Goal: Task Accomplishment & Management: Use online tool/utility

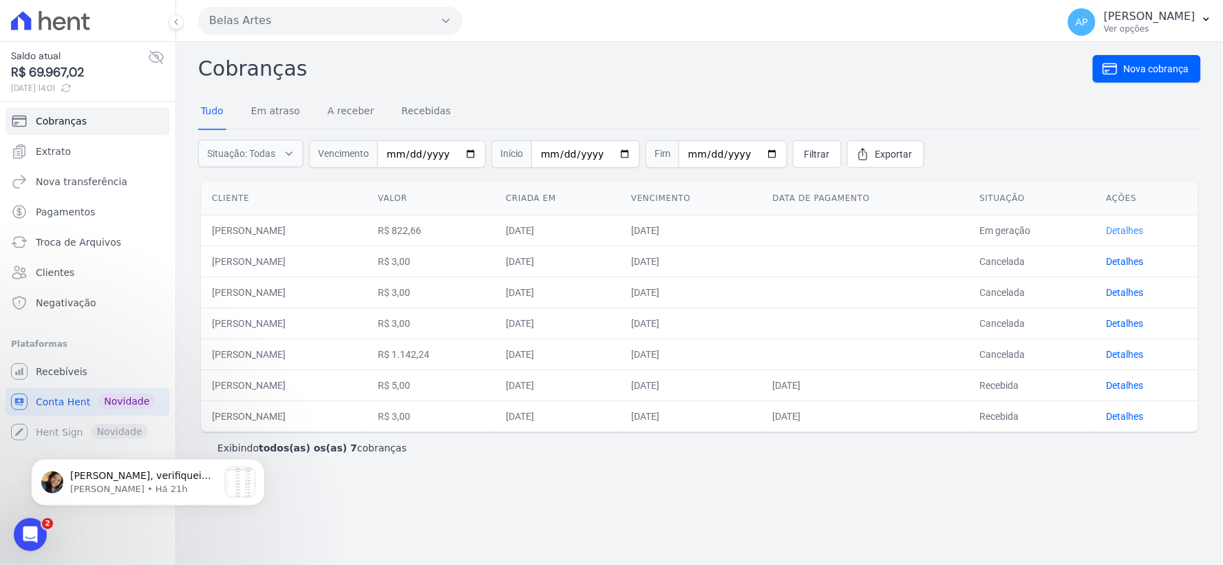
click at [1144, 230] on link "Detalhes" at bounding box center [1125, 230] width 37 height 11
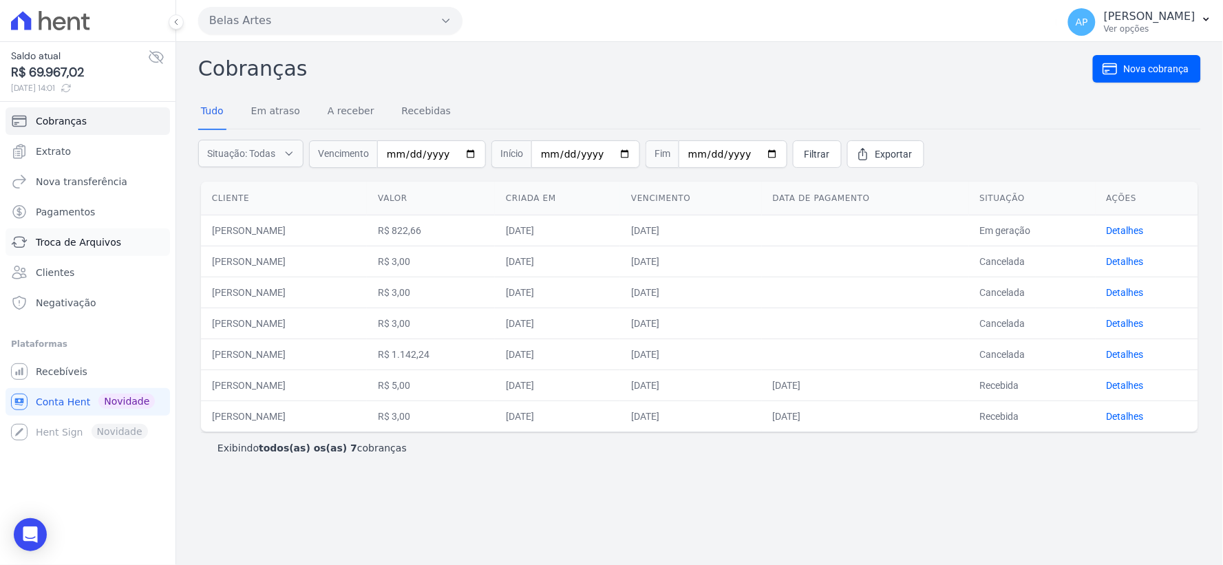
click at [74, 246] on span "Troca de Arquivos" at bounding box center [78, 242] width 85 height 14
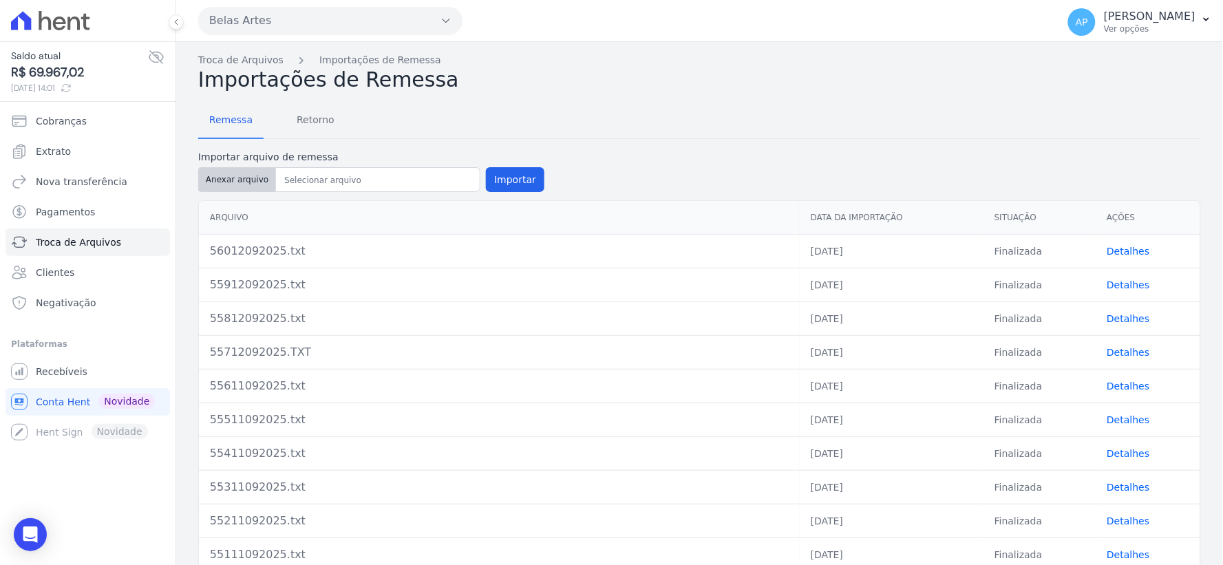
click at [227, 186] on button "Anexar arquivo" at bounding box center [237, 179] width 78 height 25
type input "56112092025.txt"
click at [506, 180] on button "Importar" at bounding box center [515, 179] width 58 height 25
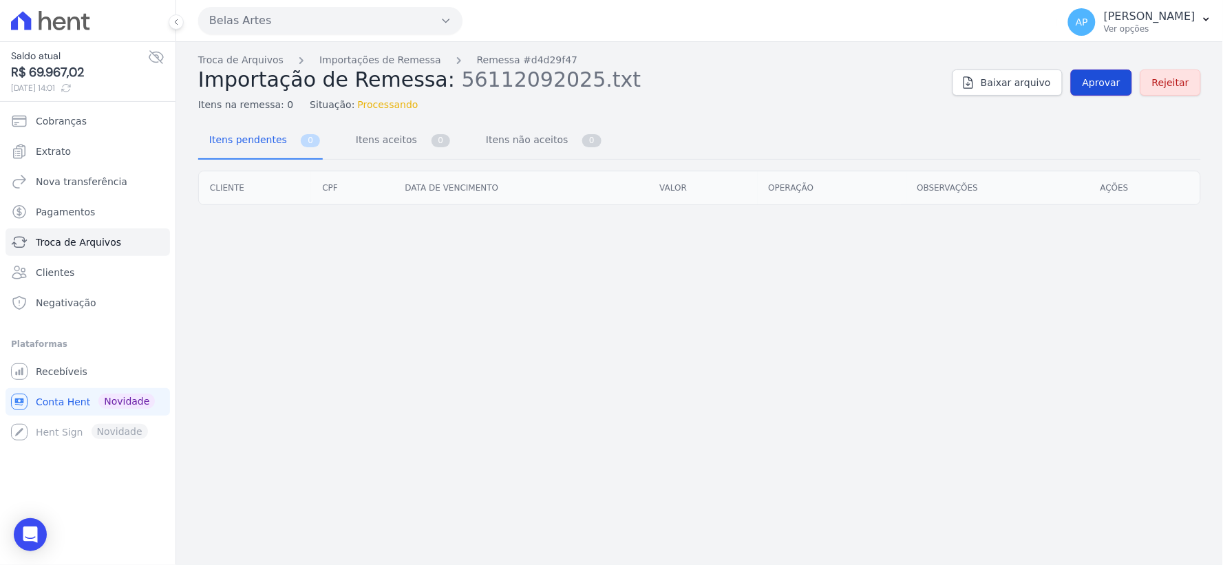
click at [1093, 76] on span "Aprovar" at bounding box center [1101, 83] width 38 height 14
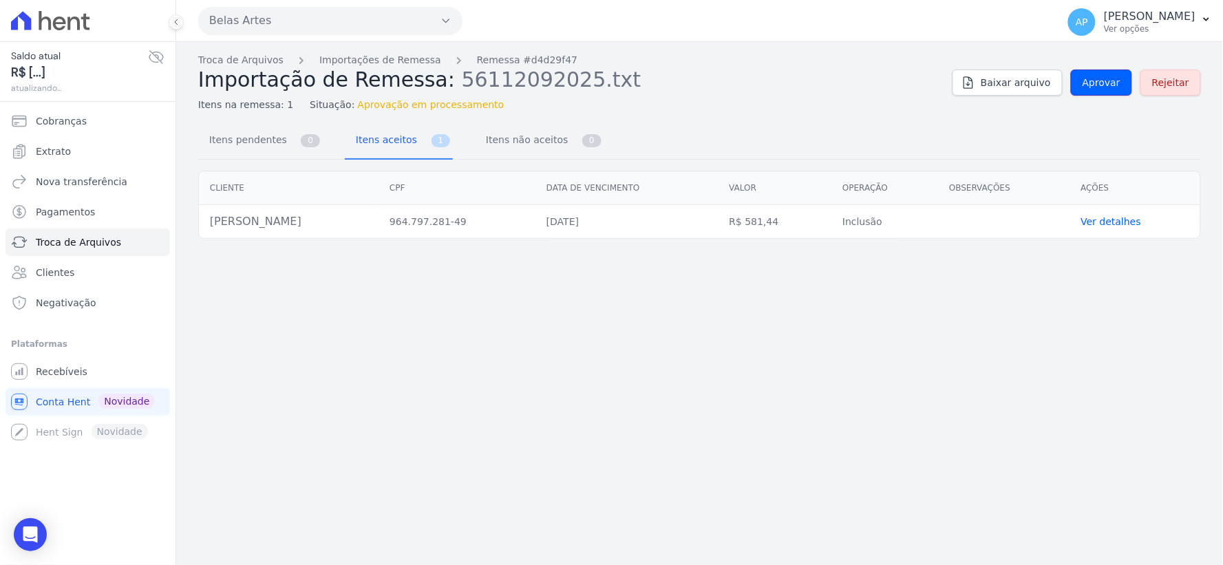
click at [1093, 76] on span "Aprovar" at bounding box center [1101, 83] width 38 height 14
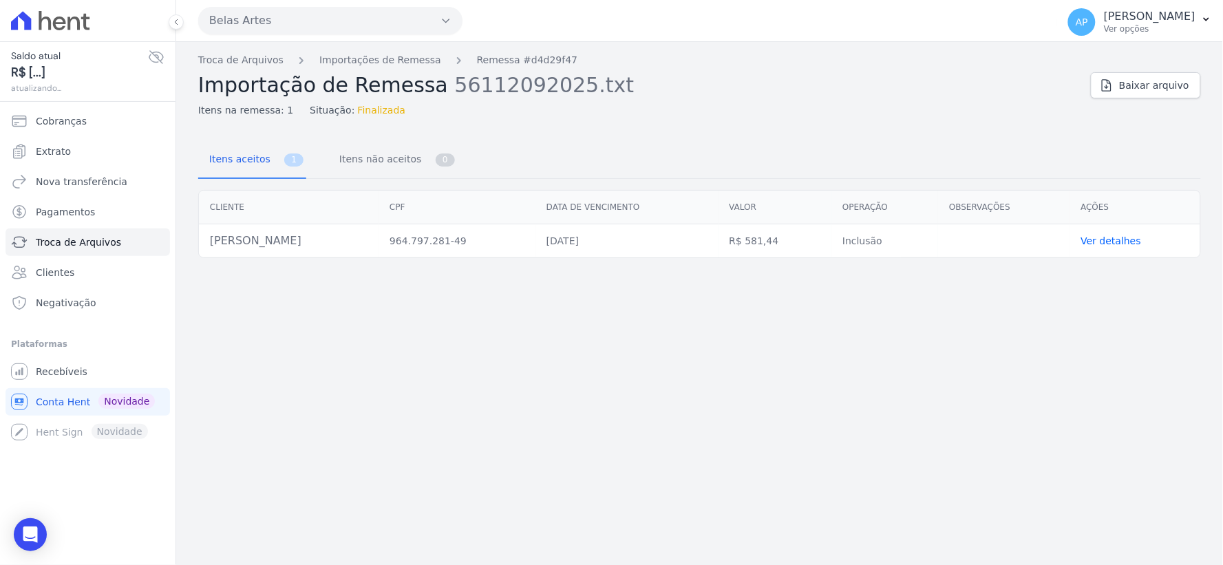
click at [1093, 76] on div "Troca de Arquivos Importações de Remessa Remessa #d4d29f47 Importação de Remess…" at bounding box center [699, 85] width 1003 height 65
click at [1113, 241] on link "Ver detalhes" at bounding box center [1111, 240] width 61 height 11
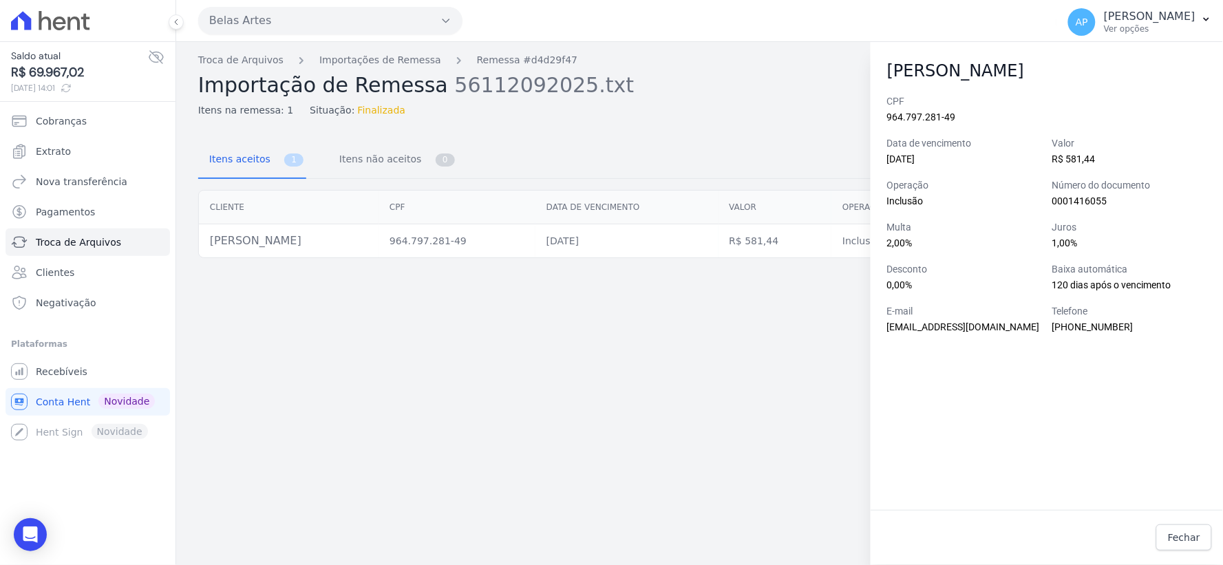
click at [743, 381] on div "Troca de Arquivos Importações de Remessa Remessa #d4d29f47 Importação de Remess…" at bounding box center [699, 303] width 1047 height 523
click at [1198, 537] on span "Fechar" at bounding box center [1184, 538] width 32 height 14
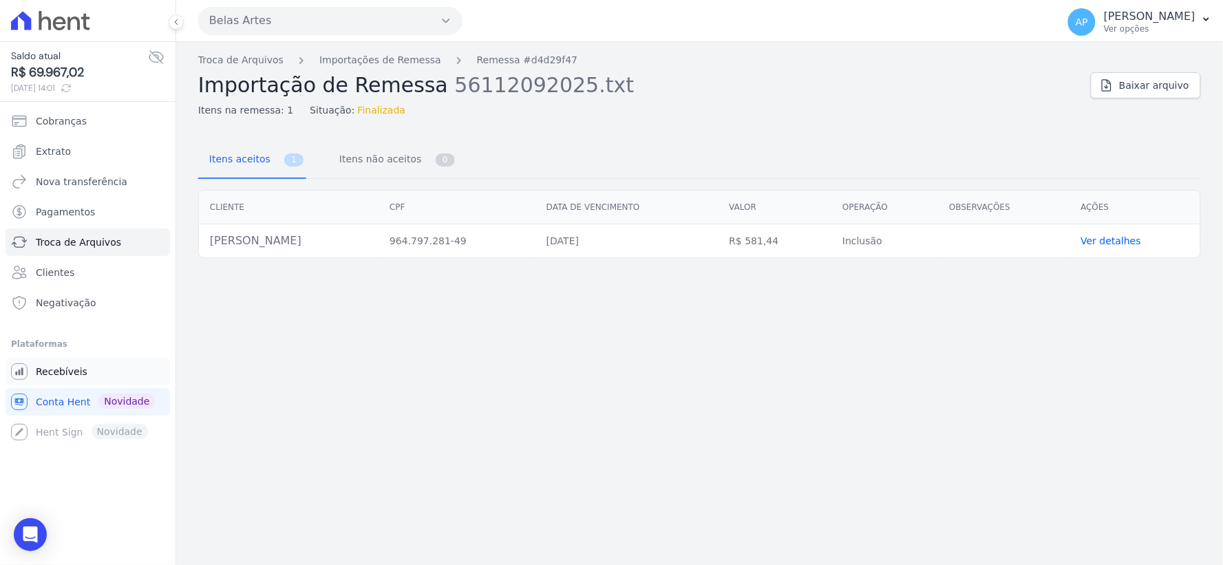
click at [65, 374] on span "Recebíveis" at bounding box center [62, 372] width 52 height 14
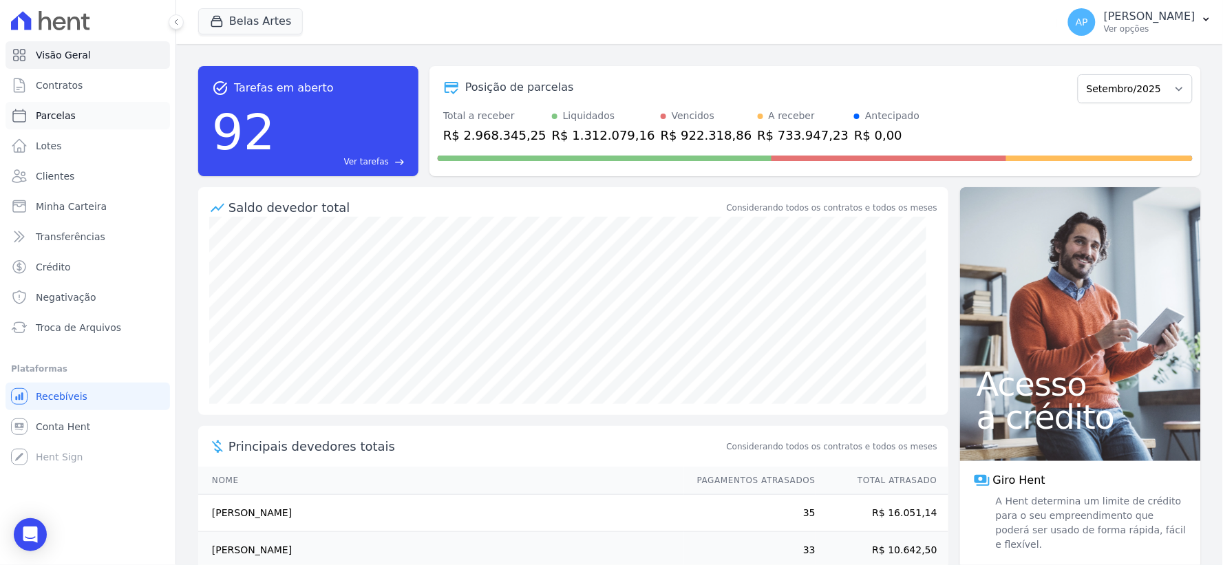
click at [72, 116] on link "Parcelas" at bounding box center [88, 116] width 164 height 28
select select
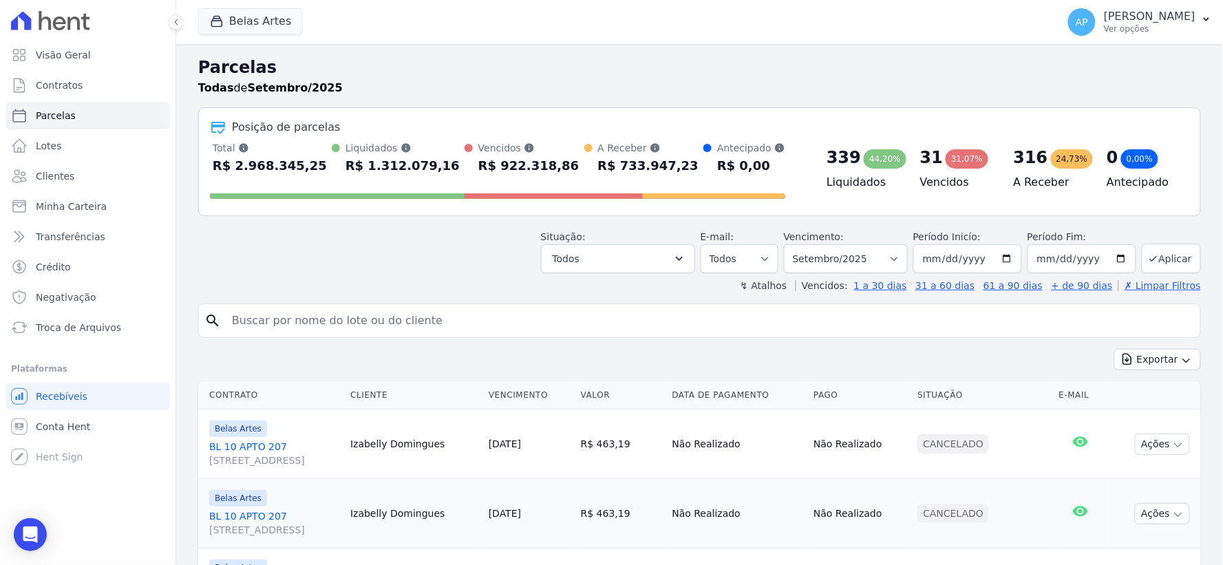
click at [503, 314] on input "search" at bounding box center [709, 321] width 971 height 28
type input "[PERSON_NAME]"
select select
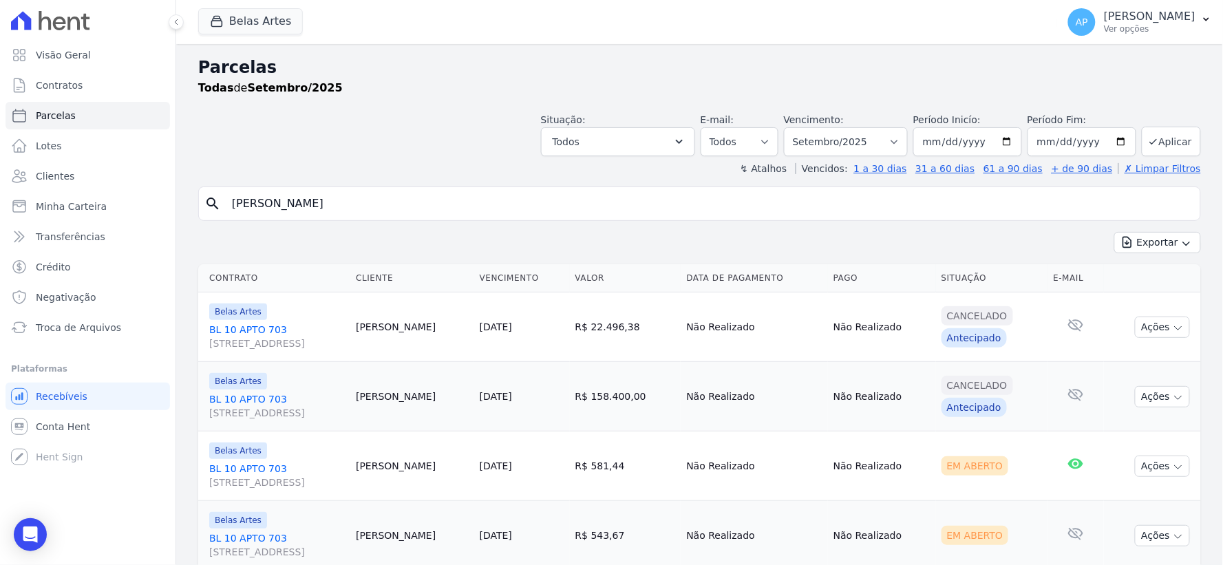
scroll to position [118, 0]
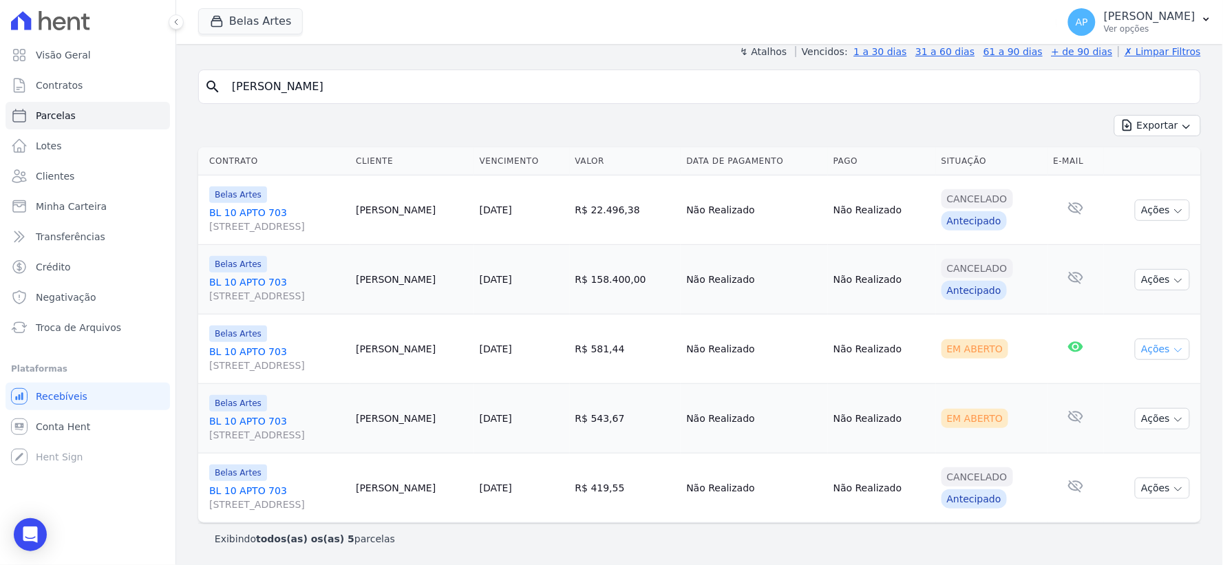
click at [1149, 352] on button "Ações" at bounding box center [1162, 349] width 55 height 21
click at [1123, 380] on link "Ver boleto" at bounding box center [1157, 380] width 132 height 25
drag, startPoint x: 332, startPoint y: 78, endPoint x: 40, endPoint y: 98, distance: 292.4
click at [40, 96] on div "Visão Geral Contratos [GEOGRAPHIC_DATA] Lotes Clientes Minha Carteira Transferê…" at bounding box center [611, 282] width 1223 height 565
type input "[PERSON_NAME]"
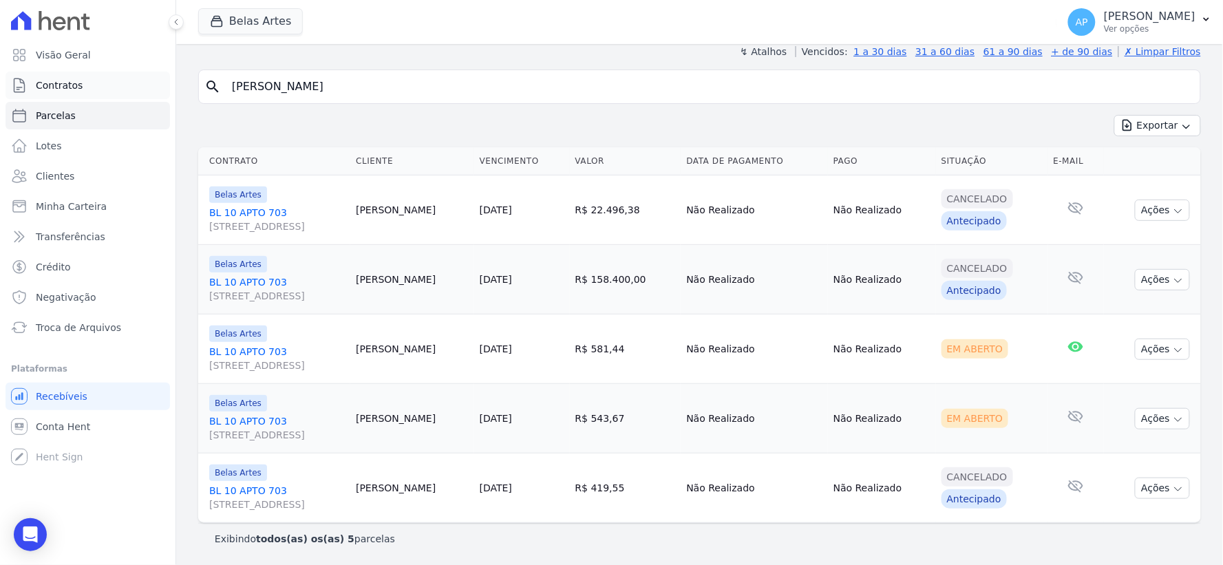
select select
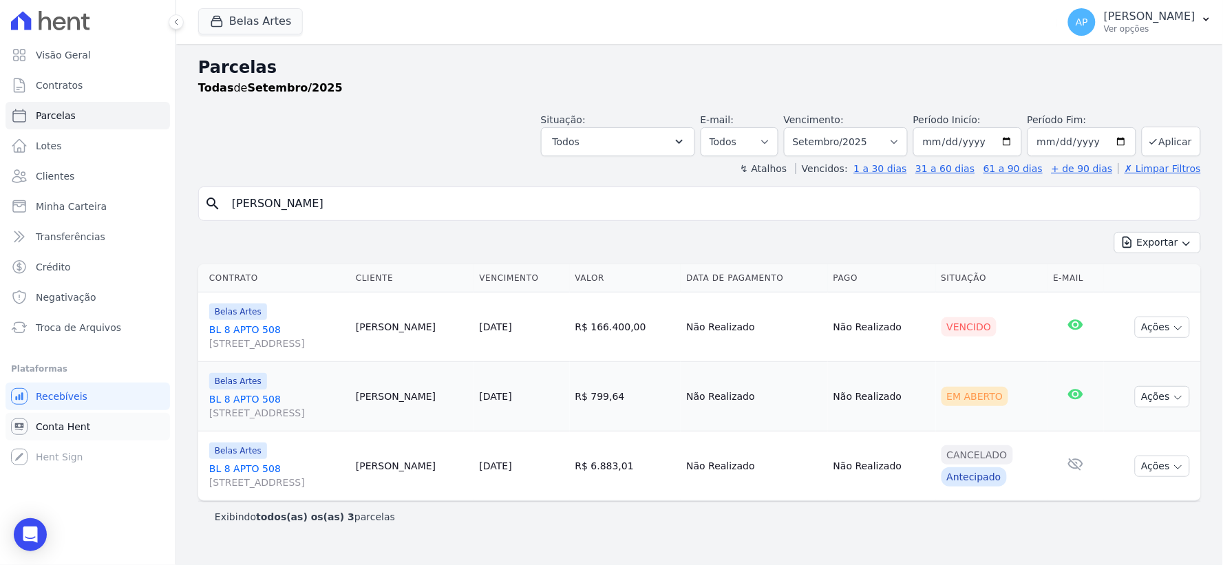
click at [44, 425] on span "Conta Hent" at bounding box center [63, 427] width 54 height 14
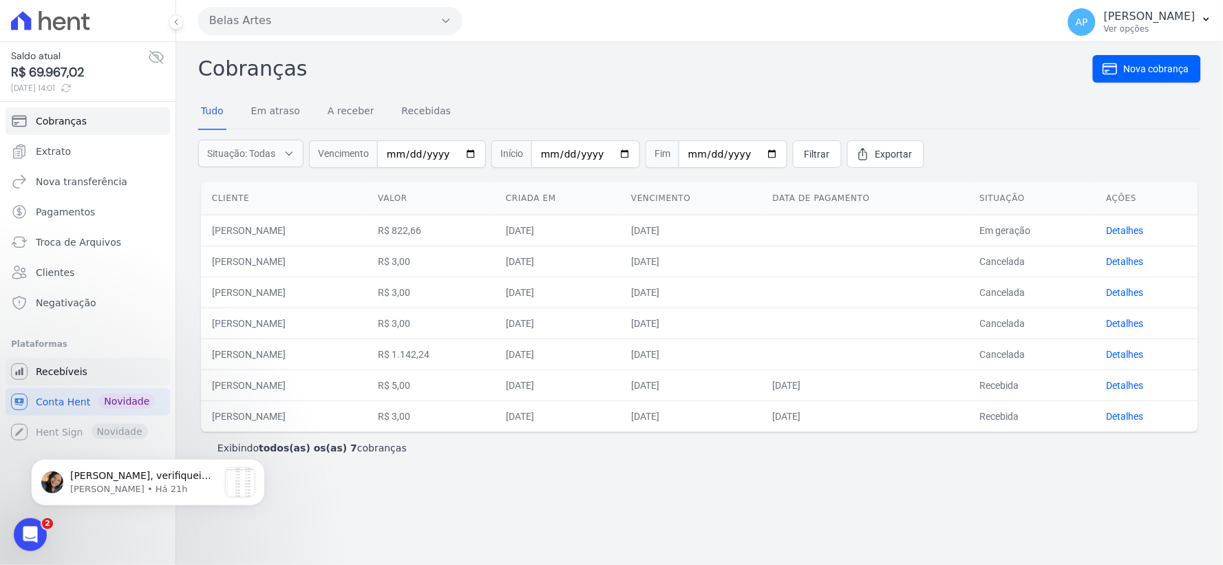
click at [64, 367] on span "Recebíveis" at bounding box center [62, 372] width 52 height 14
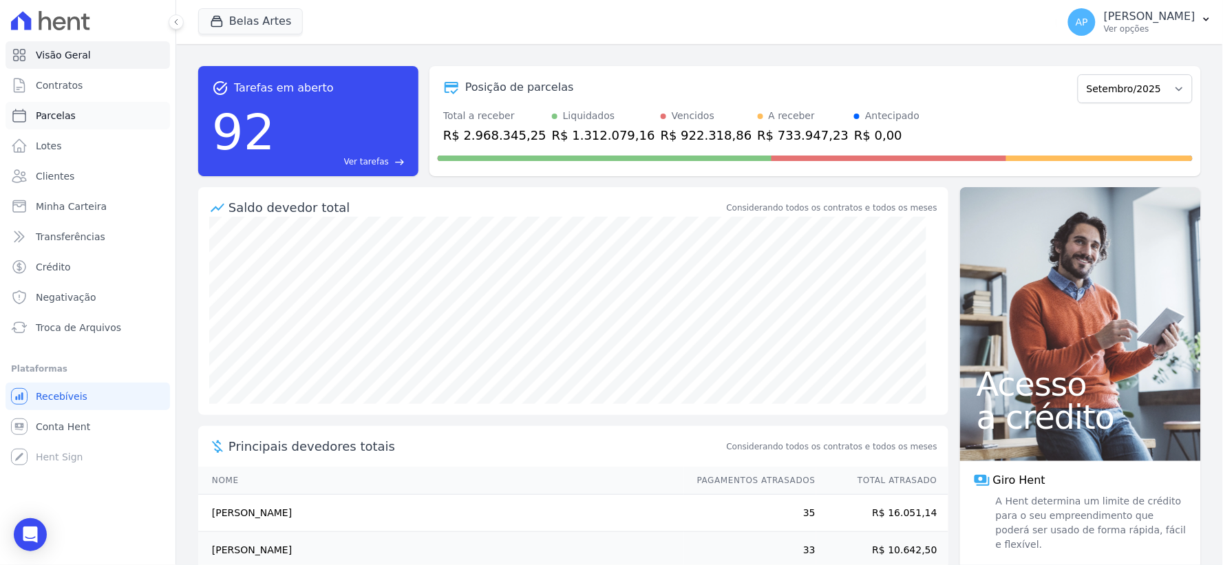
click at [66, 118] on span "Parcelas" at bounding box center [56, 116] width 40 height 14
select select
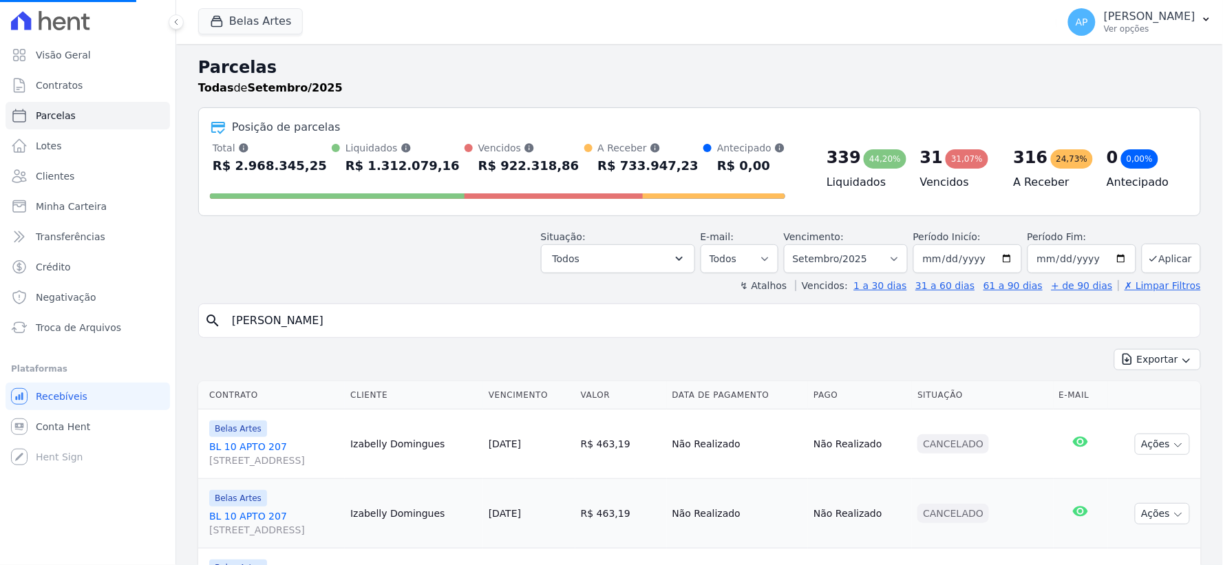
drag, startPoint x: 339, startPoint y: 325, endPoint x: 4, endPoint y: 317, distance: 334.5
click at [4, 317] on div "Visão Geral Contratos [GEOGRAPHIC_DATA] Lotes Clientes Minha Carteira Transferê…" at bounding box center [611, 282] width 1223 height 565
select select
click at [306, 328] on input "search" at bounding box center [709, 321] width 971 height 28
type input "[PERSON_NAME]"
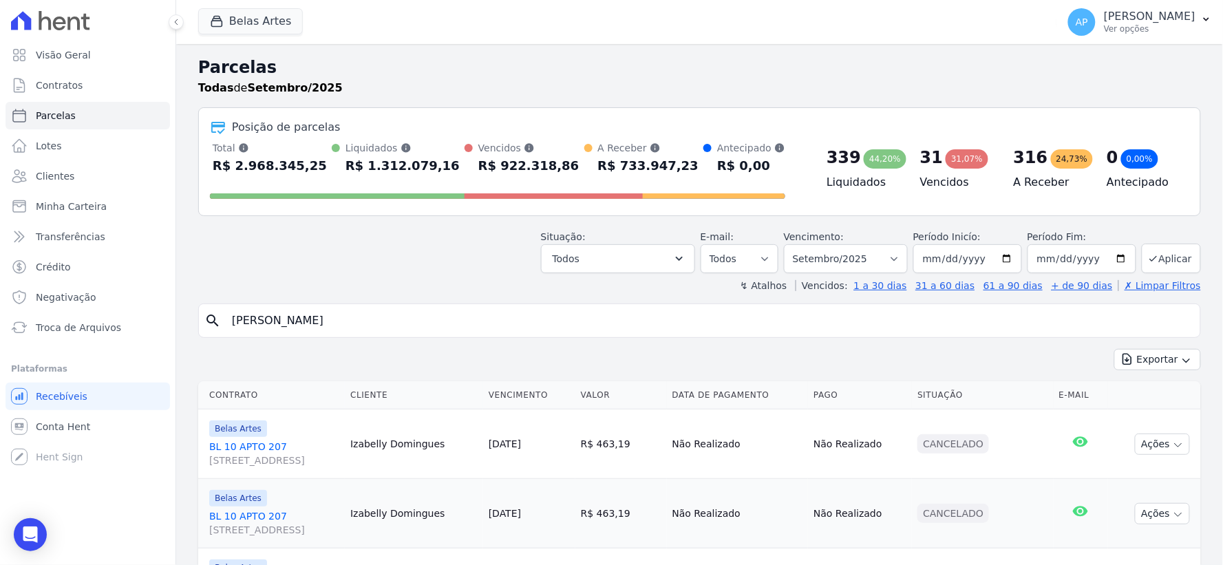
select select
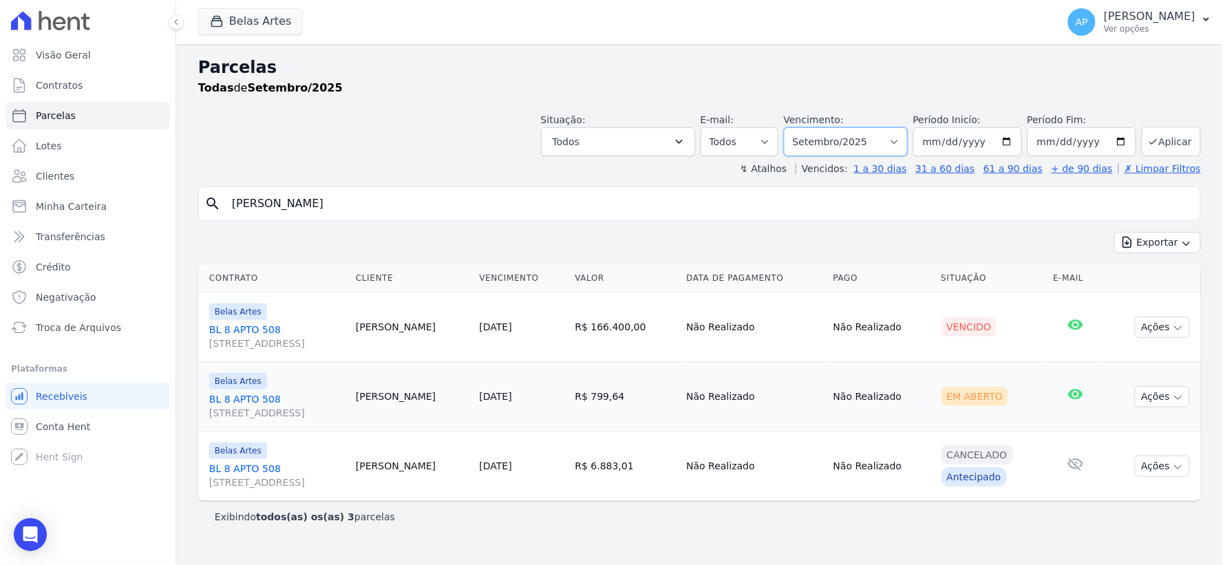
click at [884, 136] on select "[GEOGRAPHIC_DATA] por período ──────── Todos os meses Setembro/2022 Outubro/202…" at bounding box center [846, 141] width 124 height 29
select select "08/2025"
click at [804, 127] on select "[GEOGRAPHIC_DATA] por período ──────── Todos os meses Setembro/2022 Outubro/202…" at bounding box center [846, 141] width 124 height 29
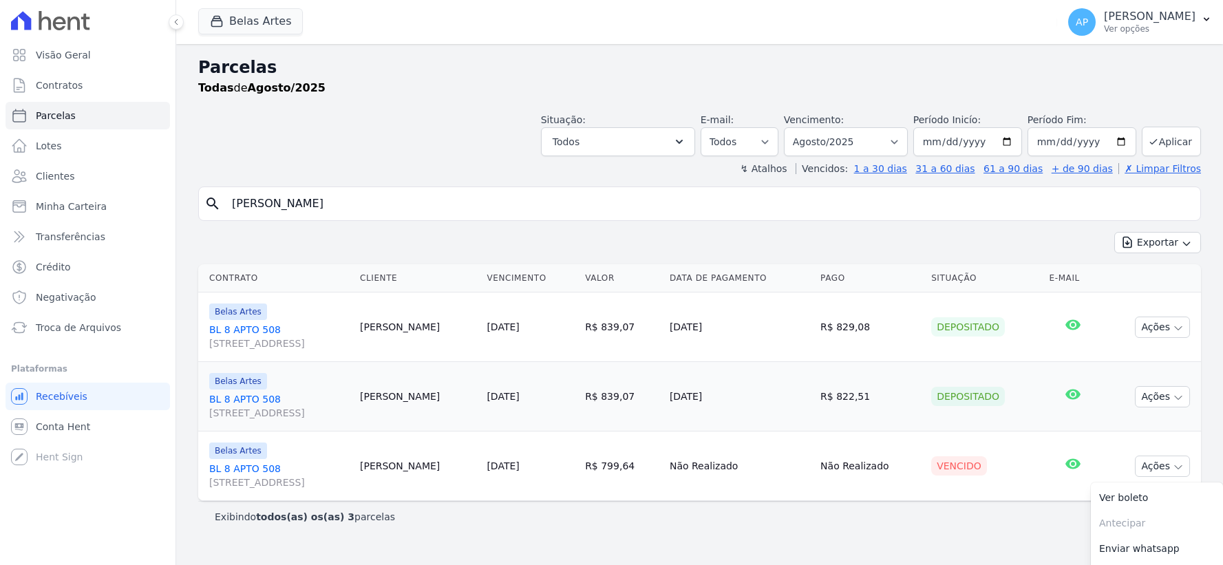
select select
click at [1177, 469] on icon "button" at bounding box center [1178, 467] width 11 height 11
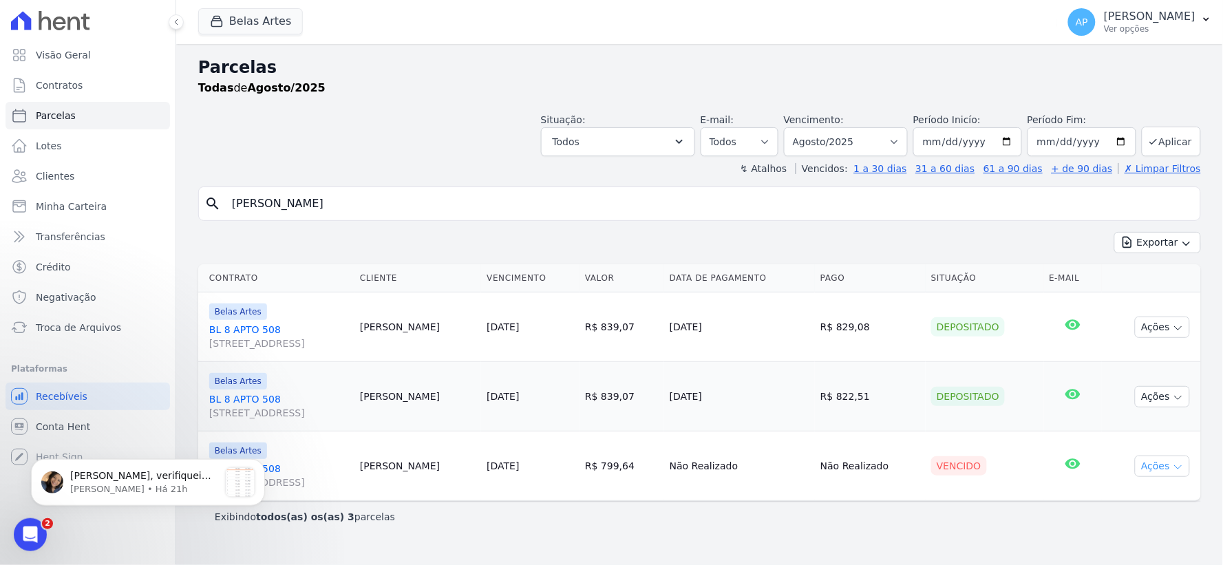
click at [1171, 472] on button "Ações" at bounding box center [1162, 466] width 55 height 21
click at [1124, 495] on link "Ver boleto" at bounding box center [1157, 497] width 132 height 25
